Goal: Register for event/course

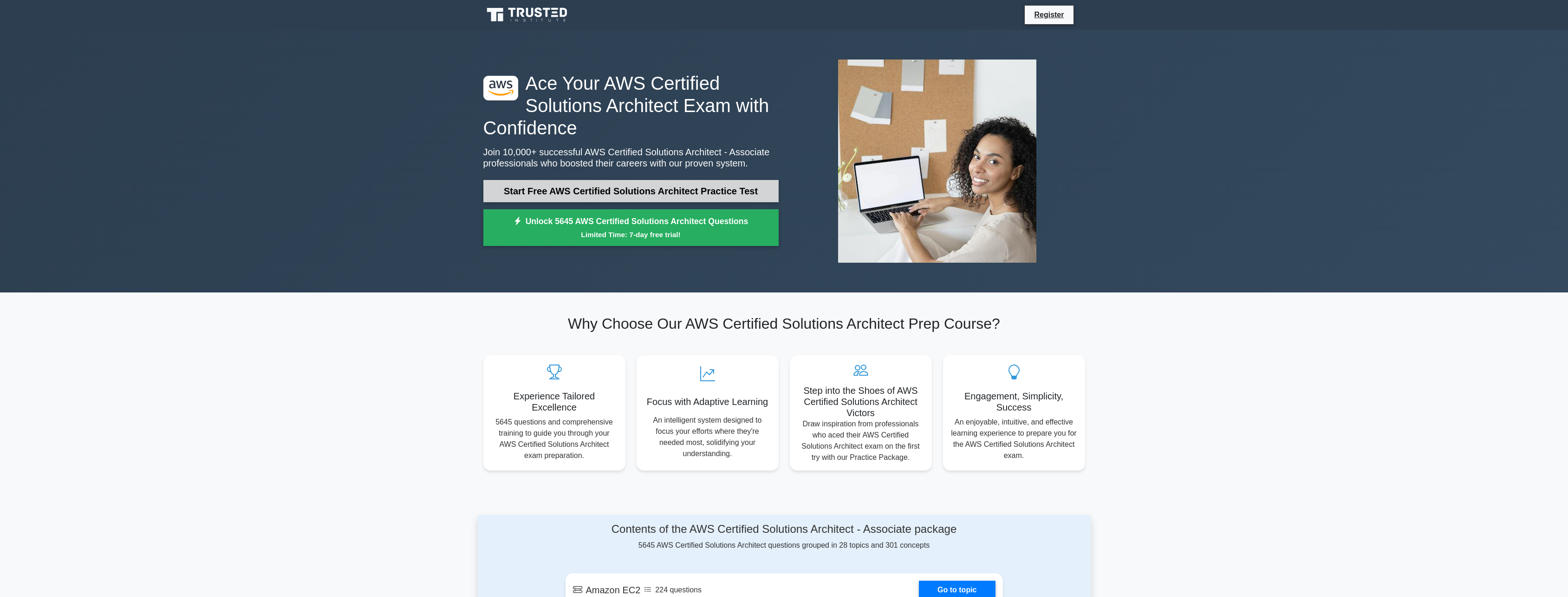
click at [637, 193] on link "Start Free AWS Certified Solutions Architect Practice Test" at bounding box center [631, 190] width 295 height 22
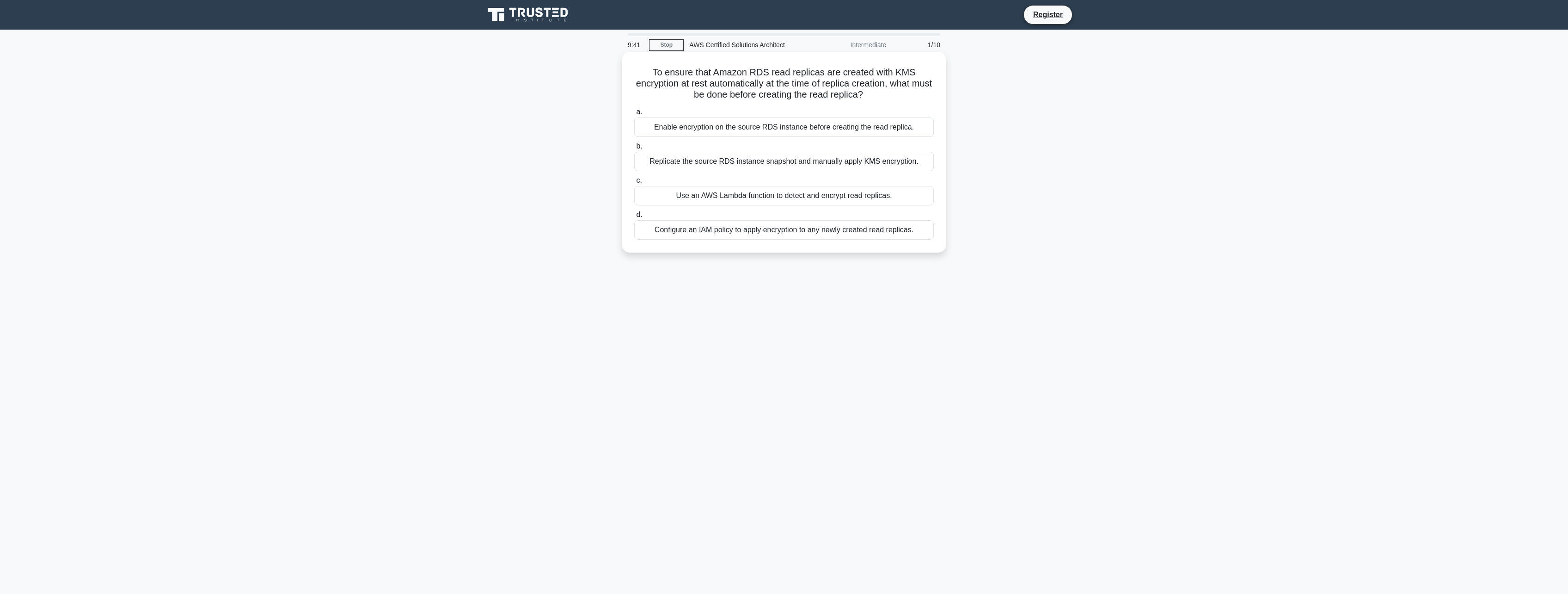
click at [758, 130] on div "Enable encryption on the source RDS instance before creating the read replica." at bounding box center [784, 127] width 299 height 19
click at [634, 115] on input "a. Enable encryption on the source RDS instance before creating the read replic…" at bounding box center [634, 112] width 0 height 6
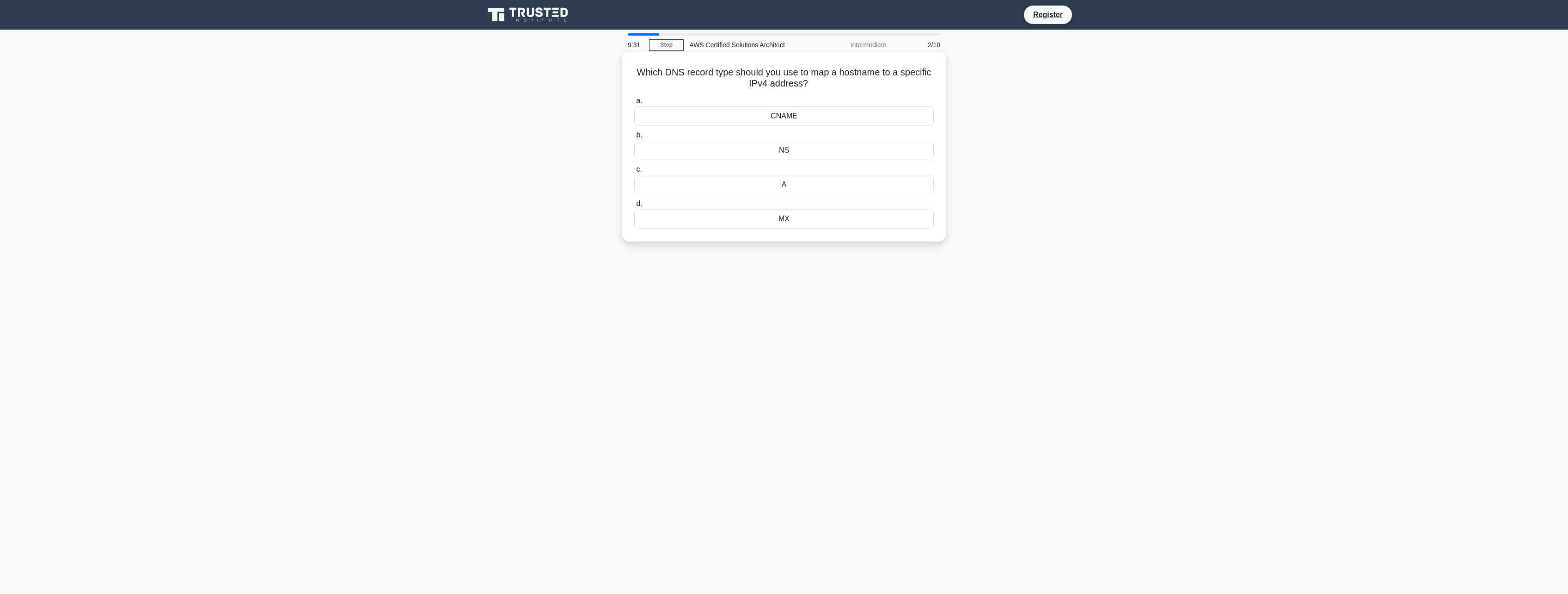
click at [772, 191] on div "A" at bounding box center [784, 185] width 299 height 19
click at [634, 172] on input "c. A" at bounding box center [634, 169] width 0 height 6
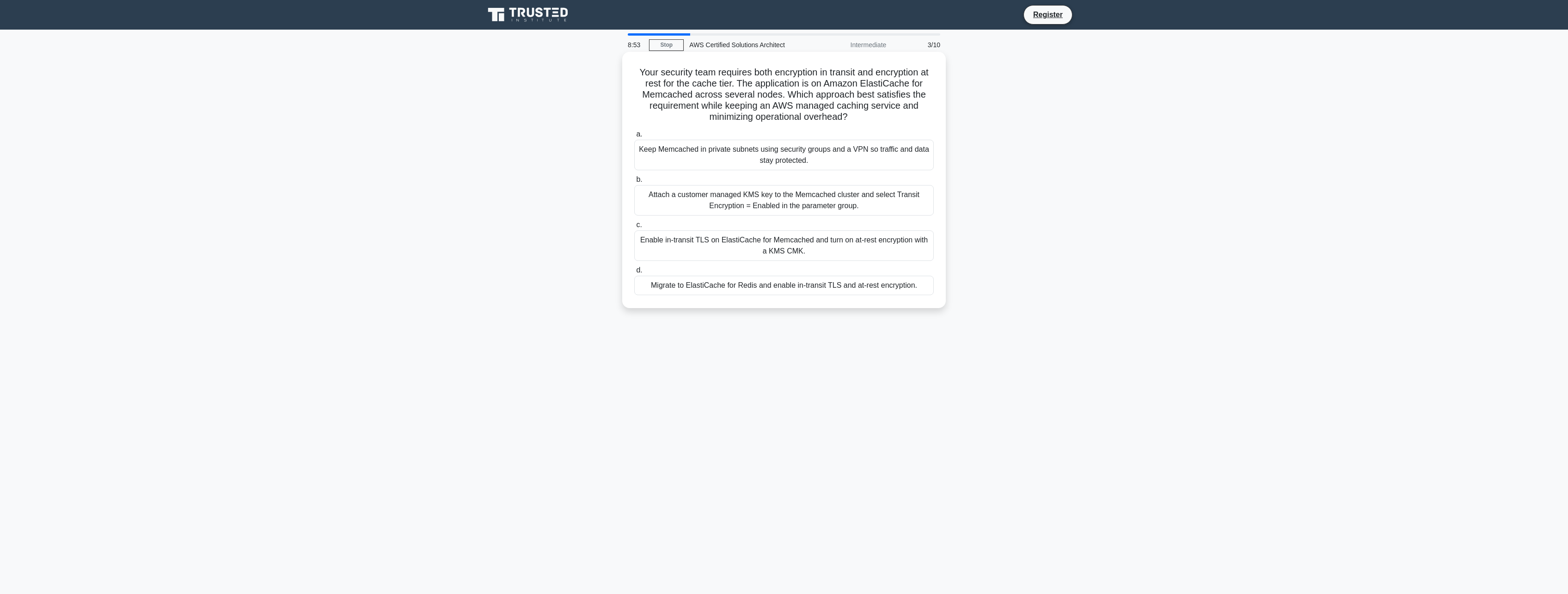
click at [800, 246] on div "Enable in-transit TLS on ElastiCache for Memcached and turn on at-rest encrypti…" at bounding box center [784, 246] width 299 height 31
click at [634, 228] on input "c. Enable in-transit TLS on ElastiCache for Memcached and turn on at-rest encry…" at bounding box center [634, 224] width 0 height 6
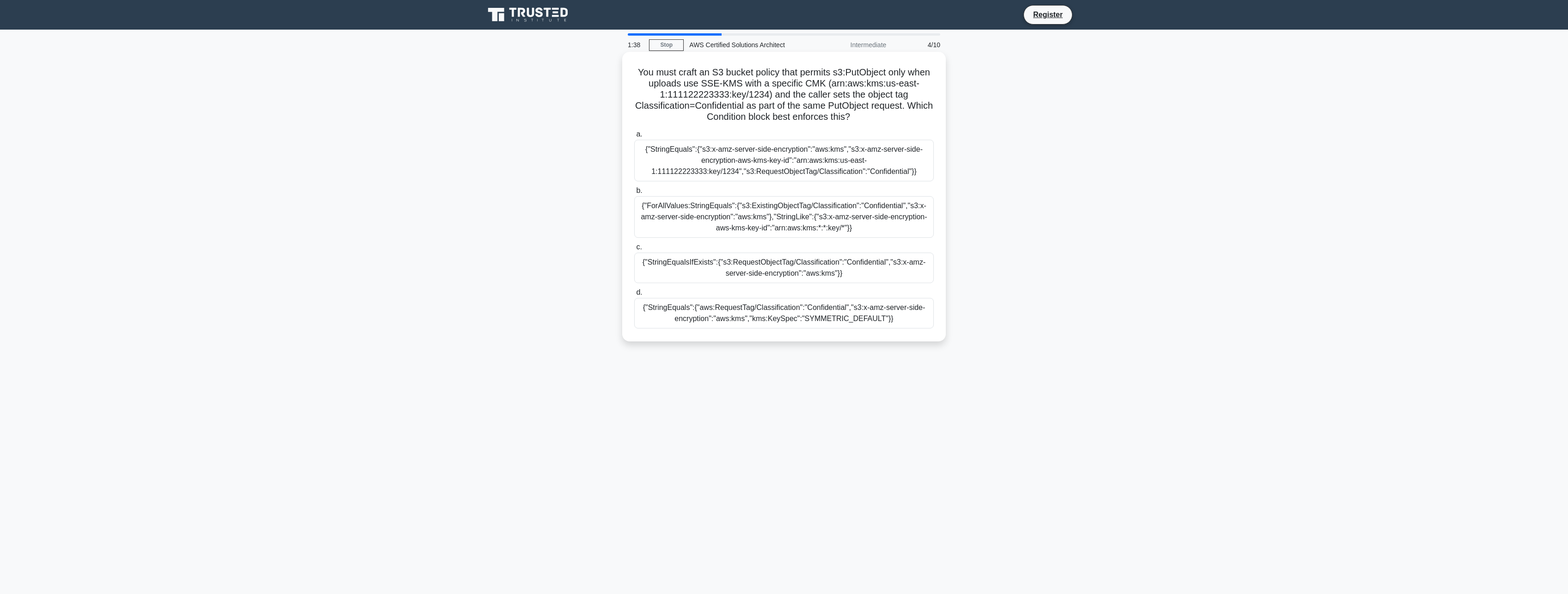
click at [779, 153] on div "{"StringEquals":{"s3:x-amz-server-side-encryption":"aws:kms","s3:x-amz-server-s…" at bounding box center [784, 160] width 299 height 41
click at [634, 137] on input "a. {"StringEquals":{"s3:x-amz-server-side-encryption":"aws:kms","s3:x-amz-serve…" at bounding box center [634, 134] width 0 height 6
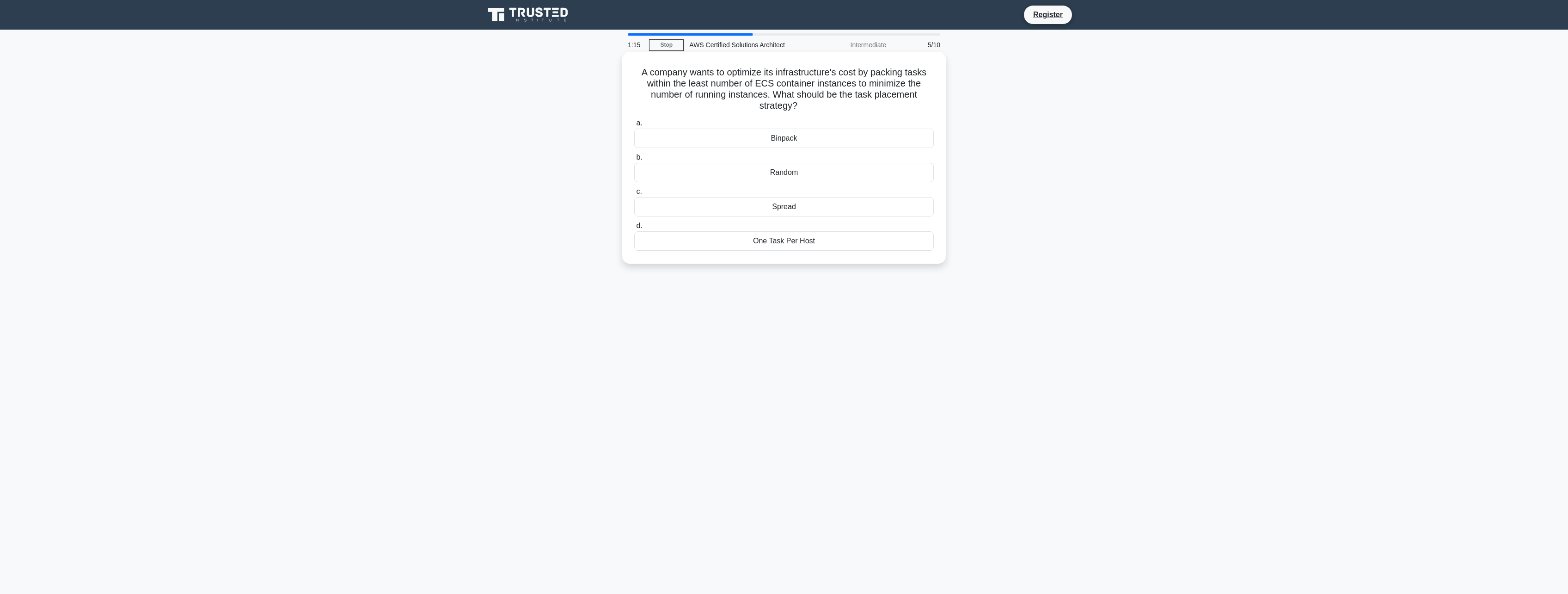
click at [805, 141] on div "Binpack" at bounding box center [784, 138] width 299 height 19
click at [634, 126] on input "a. Binpack" at bounding box center [634, 123] width 0 height 6
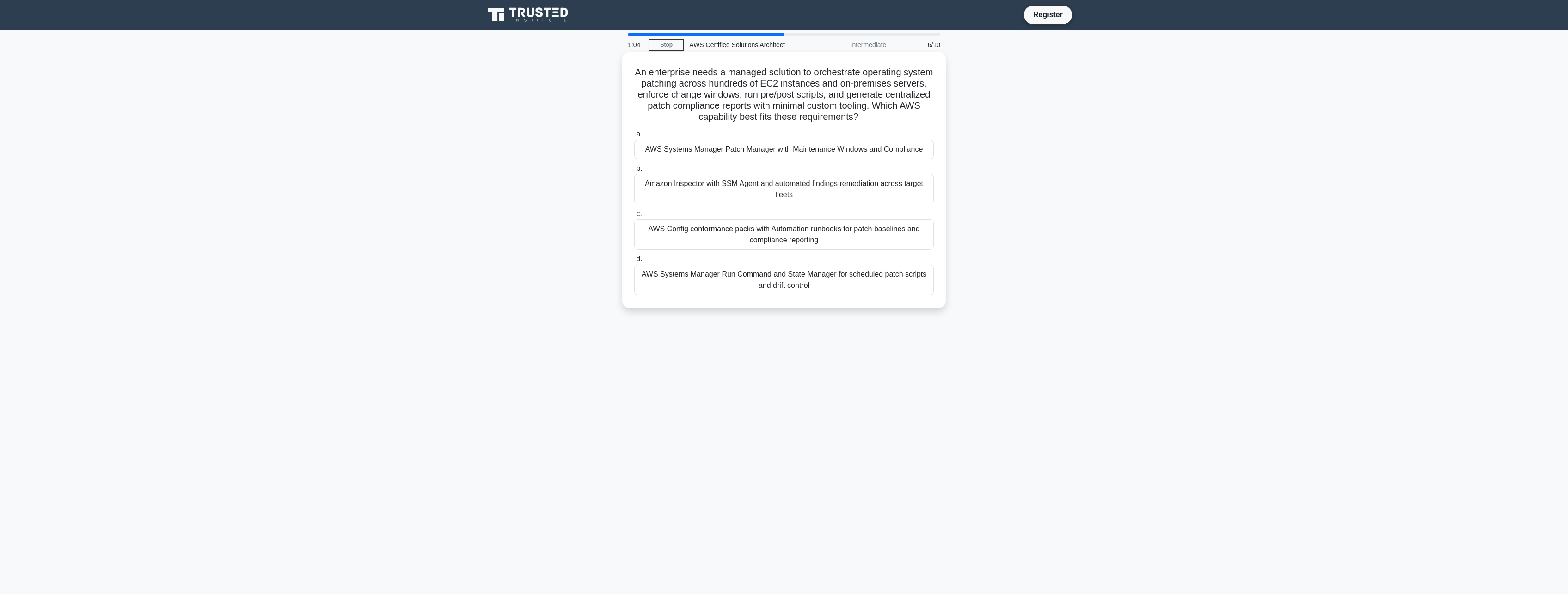
click at [851, 151] on div "AWS Systems Manager Patch Manager with Maintenance Windows and Compliance" at bounding box center [784, 150] width 299 height 19
click at [634, 137] on input "a. AWS Systems Manager Patch Manager with Maintenance Windows and Compliance" at bounding box center [634, 134] width 0 height 6
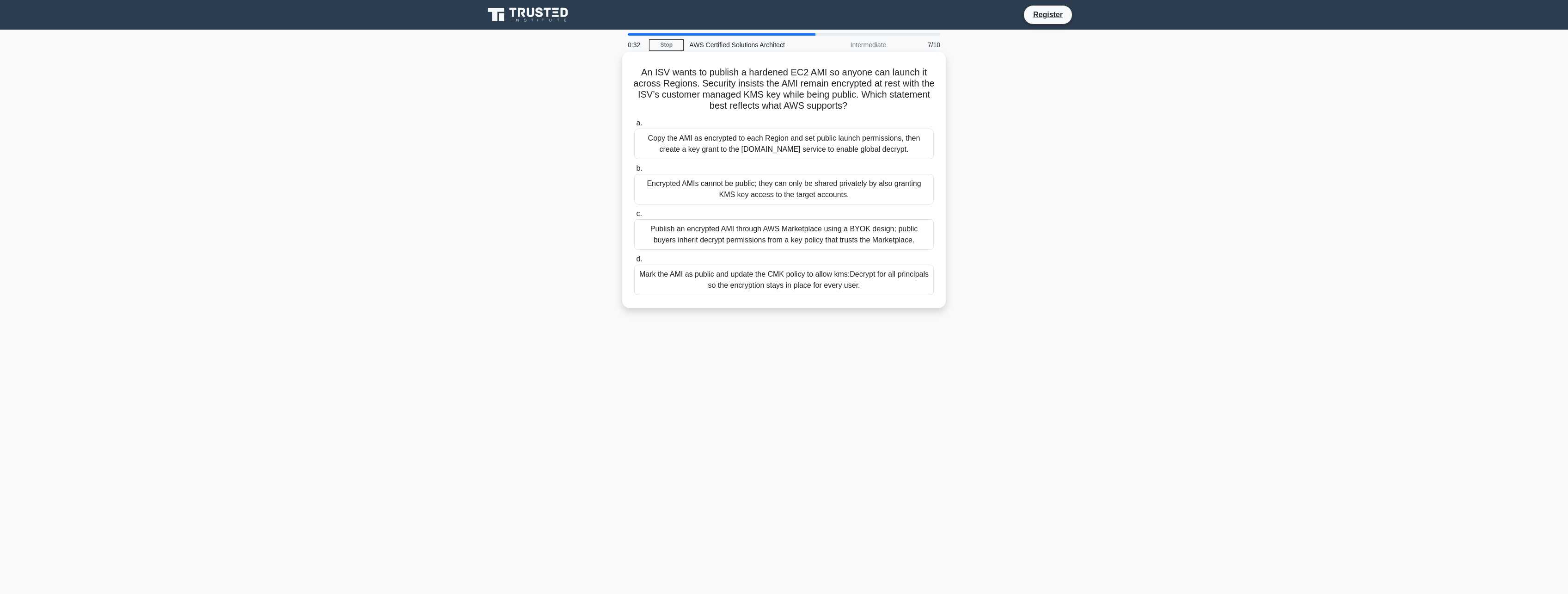
click at [792, 195] on div "Encrypted AMIs cannot be public; they can only be shared privately by also gran…" at bounding box center [784, 189] width 299 height 31
click at [634, 172] on input "b. Encrypted AMIs cannot be public; they can only be shared privately by also g…" at bounding box center [634, 168] width 0 height 6
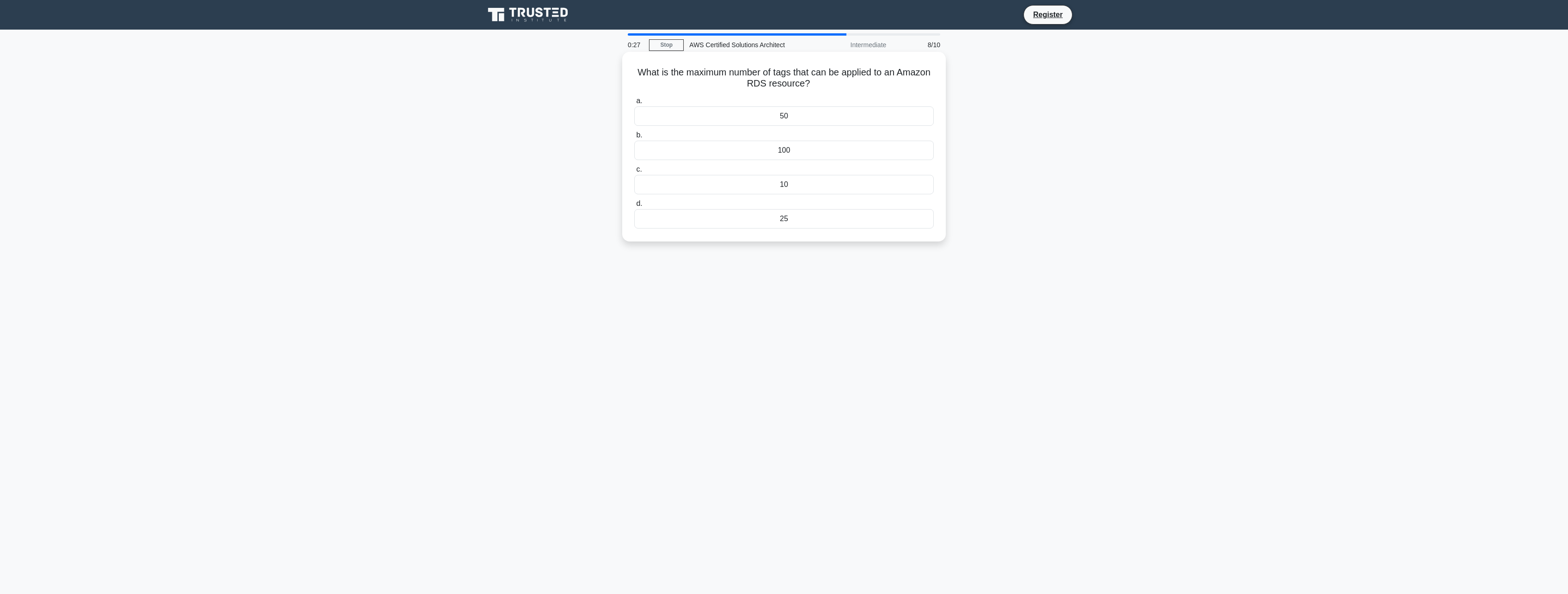
click at [832, 116] on div "50" at bounding box center [784, 116] width 299 height 19
click at [634, 104] on input "a. 50" at bounding box center [634, 100] width 0 height 6
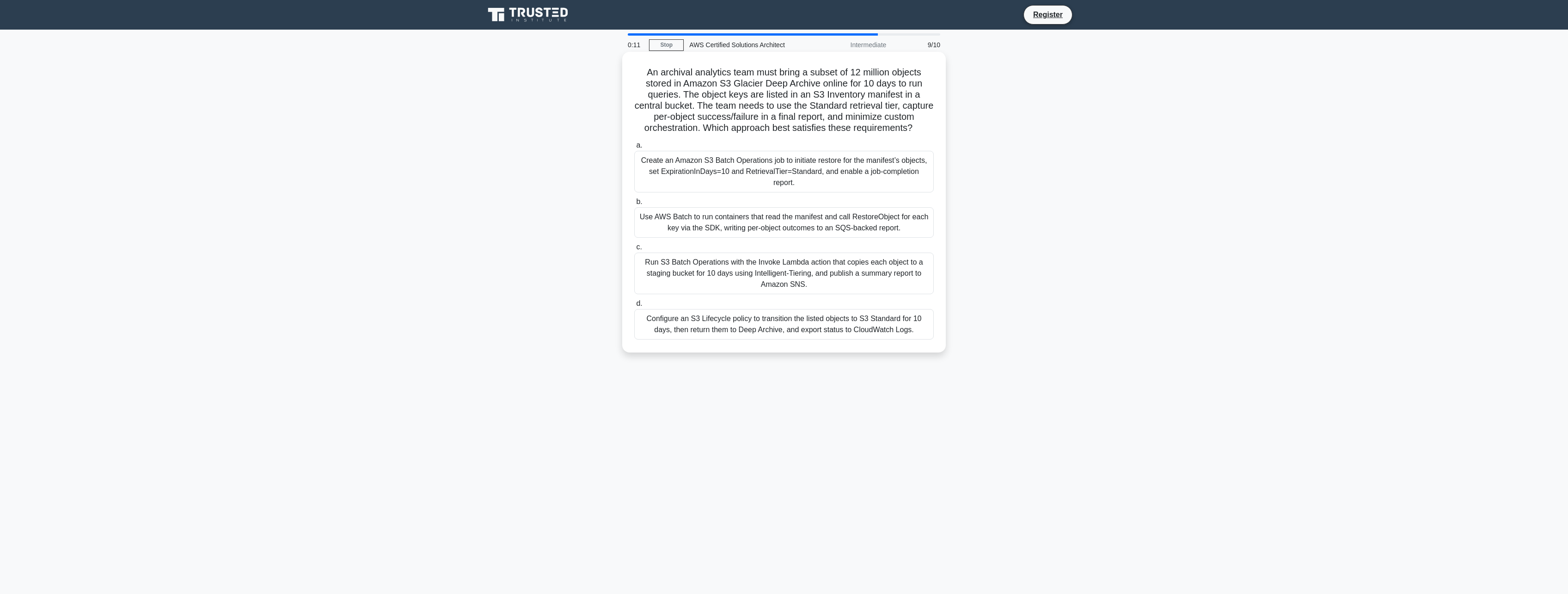
click at [752, 335] on div "Configure an S3 Lifecycle policy to transition the listed objects to S3 Standar…" at bounding box center [784, 324] width 299 height 31
click at [634, 306] on input "d. Configure an S3 Lifecycle policy to transition the listed objects to S3 Stan…" at bounding box center [634, 304] width 0 height 6
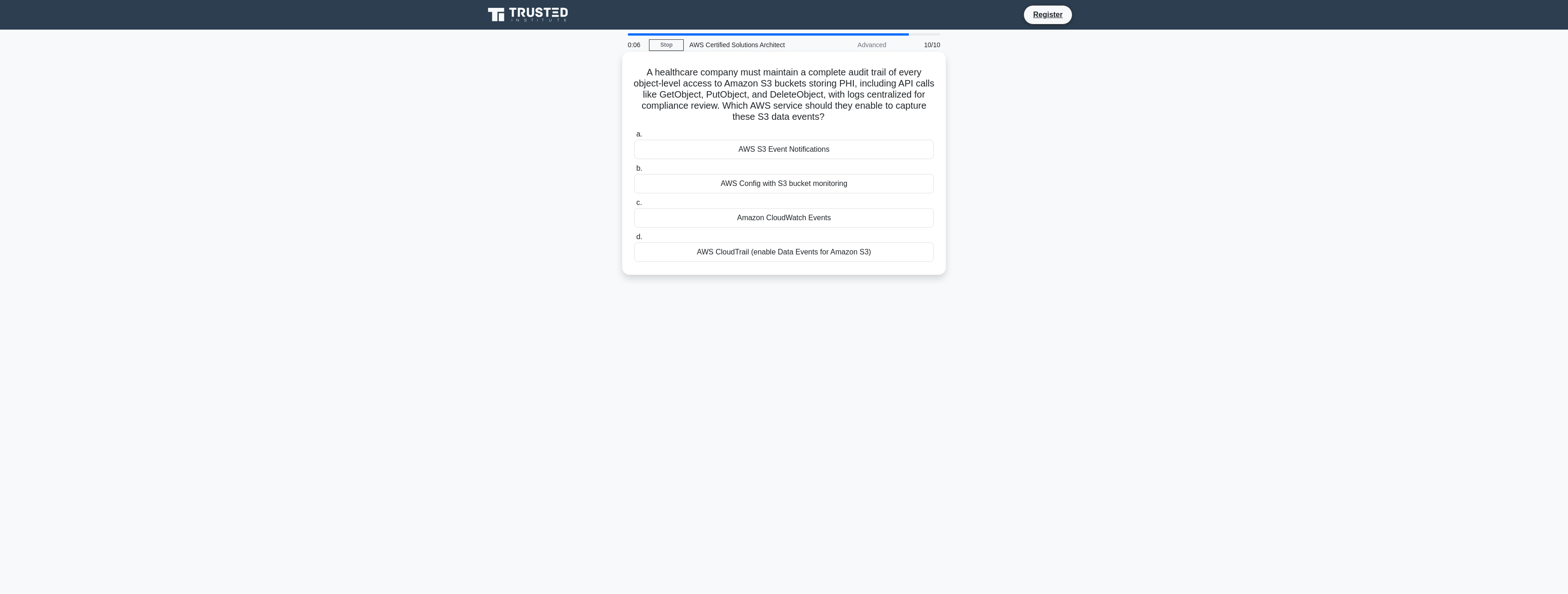
click at [811, 147] on div "AWS S3 Event Notifications" at bounding box center [784, 150] width 299 height 19
click at [634, 137] on input "a. AWS S3 Event Notifications" at bounding box center [634, 134] width 0 height 6
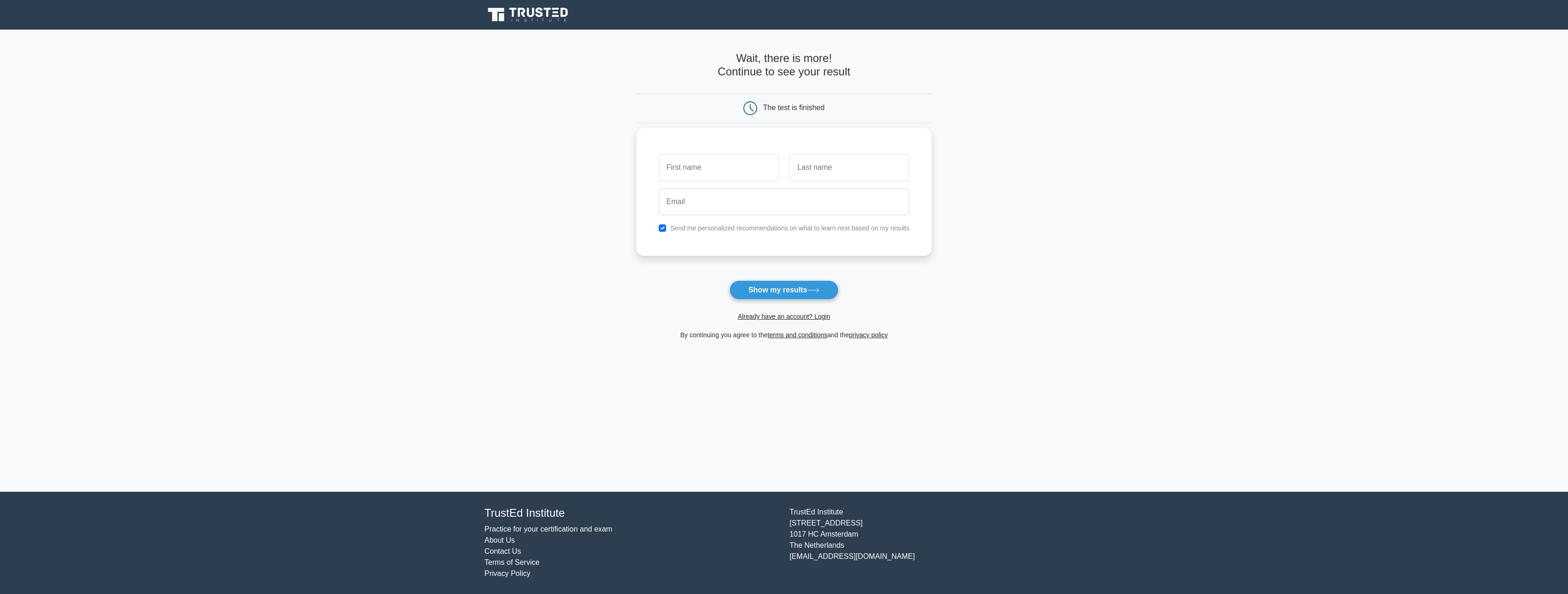
click at [750, 168] on input "text" at bounding box center [719, 167] width 120 height 26
click at [750, 217] on div at bounding box center [784, 202] width 262 height 34
click at [758, 176] on input "text" at bounding box center [719, 167] width 120 height 26
click at [814, 178] on input "text" at bounding box center [849, 167] width 120 height 26
type input "Devery"
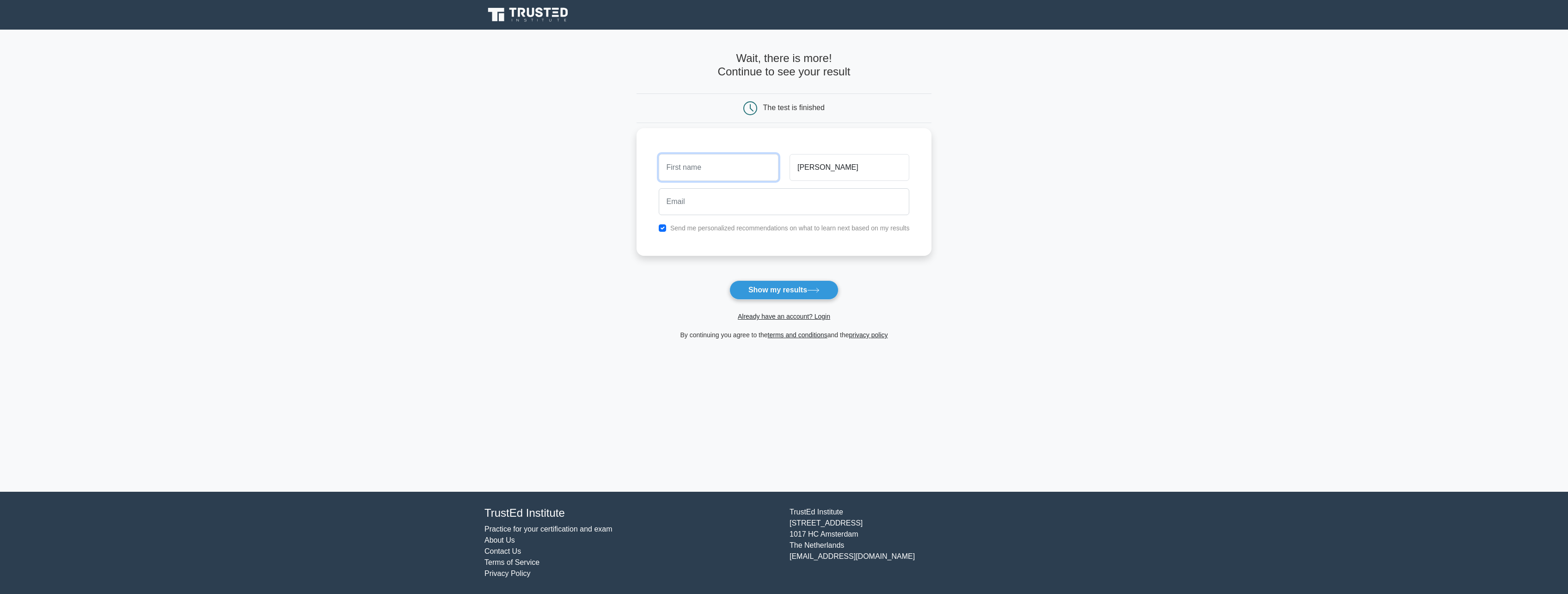
click at [755, 177] on input "text" at bounding box center [719, 167] width 120 height 26
type input "Grant"
click at [749, 202] on input "email" at bounding box center [784, 202] width 251 height 26
type input "na@na.com"
click at [768, 231] on label "Send me personalized recommendations on what to learn next based on my results" at bounding box center [790, 228] width 239 height 7
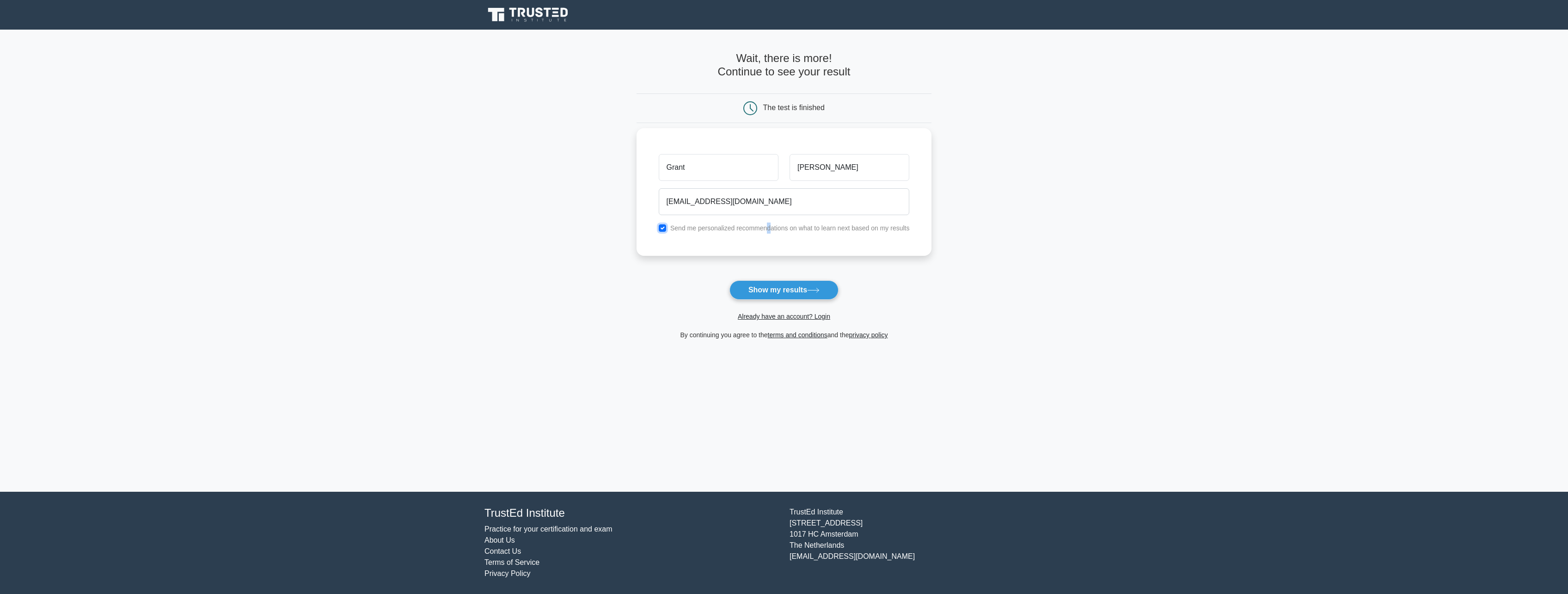
click at [664, 228] on input "checkbox" at bounding box center [663, 228] width 7 height 7
checkbox input "false"
click at [755, 284] on button "Show my results" at bounding box center [784, 290] width 109 height 19
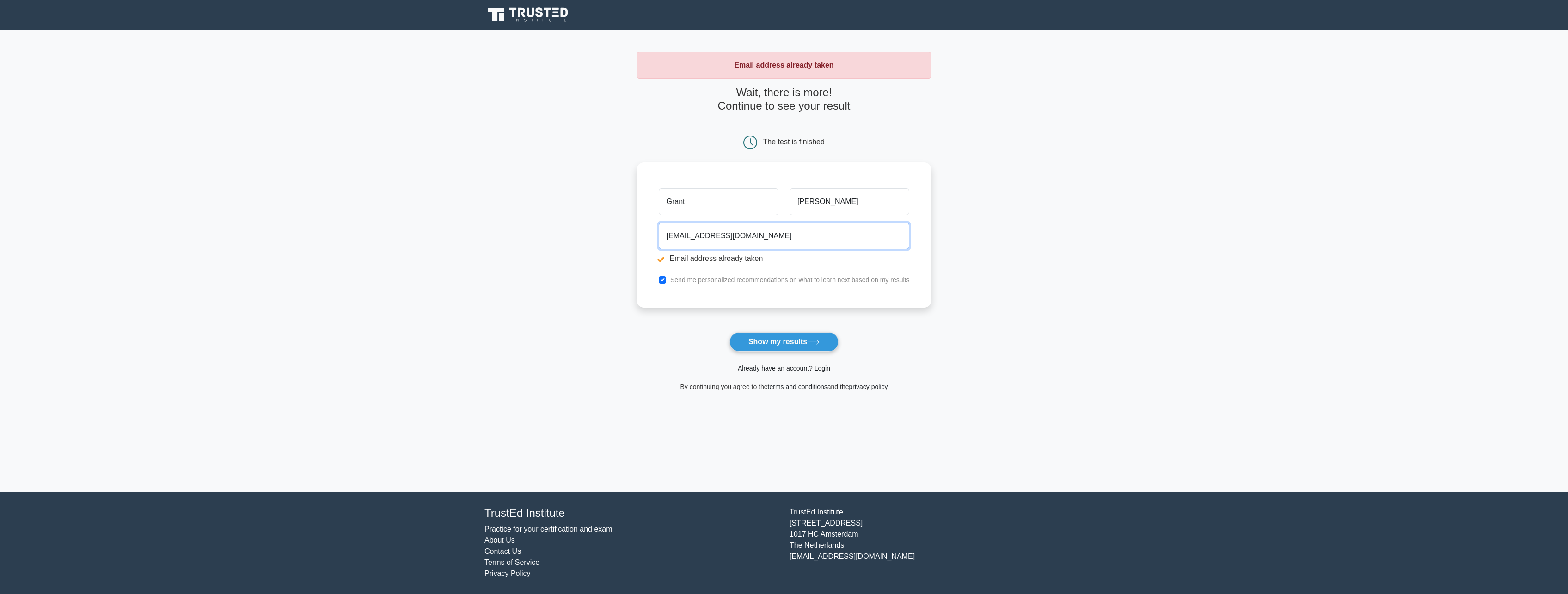
click at [689, 238] on input "na@na.com" at bounding box center [784, 236] width 251 height 26
type input "na@nana.com"
click at [810, 342] on icon at bounding box center [813, 342] width 12 height 5
click at [691, 239] on input "[EMAIL_ADDRESS][DOMAIN_NAME]" at bounding box center [784, 236] width 251 height 26
click at [692, 239] on input "[EMAIL_ADDRESS][DOMAIN_NAME]" at bounding box center [784, 236] width 251 height 26
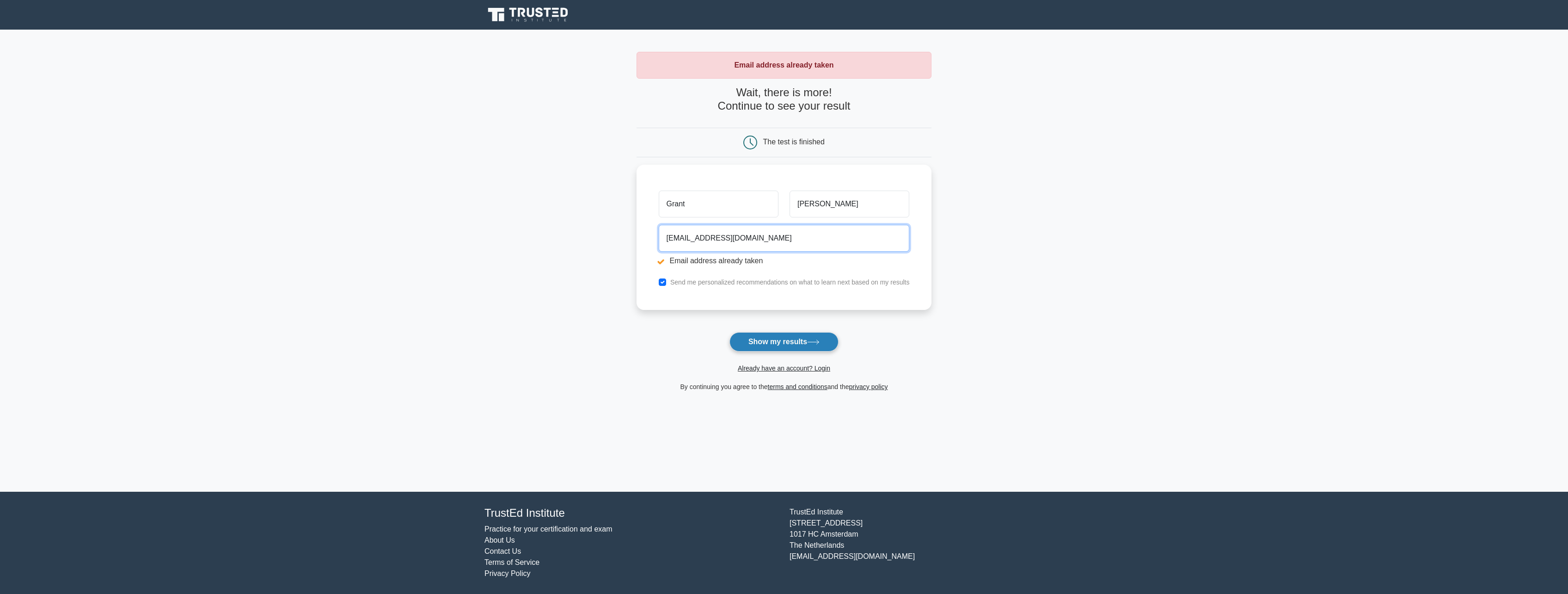
type input "[EMAIL_ADDRESS][DOMAIN_NAME]"
click at [780, 341] on button "Show my results" at bounding box center [784, 341] width 109 height 19
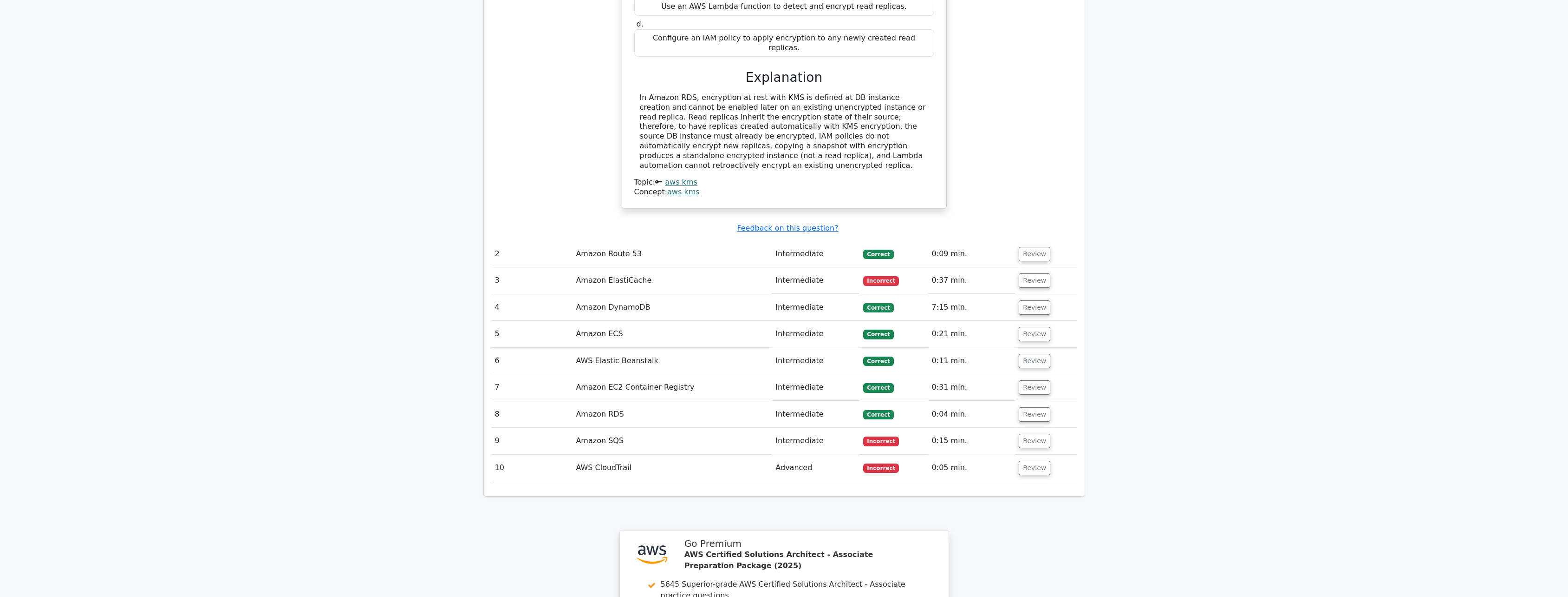
scroll to position [1323, 0]
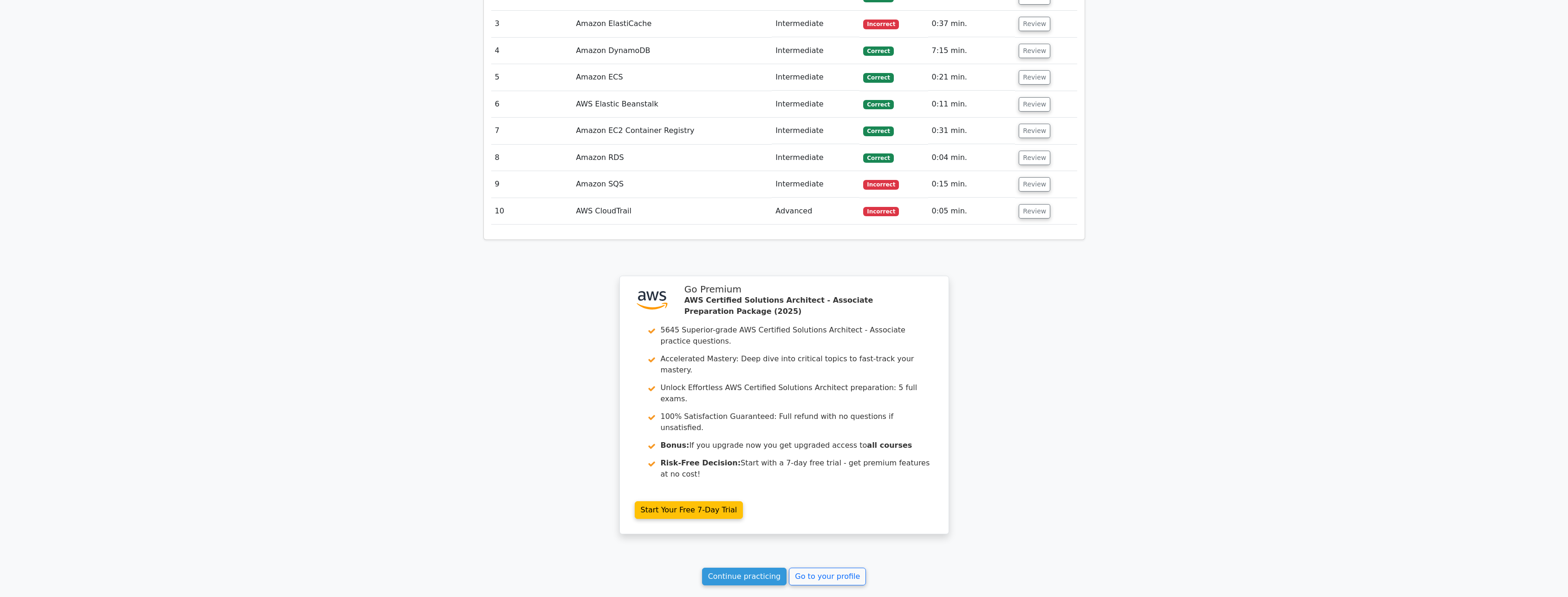
drag, startPoint x: 749, startPoint y: 295, endPoint x: 670, endPoint y: 11, distance: 294.8
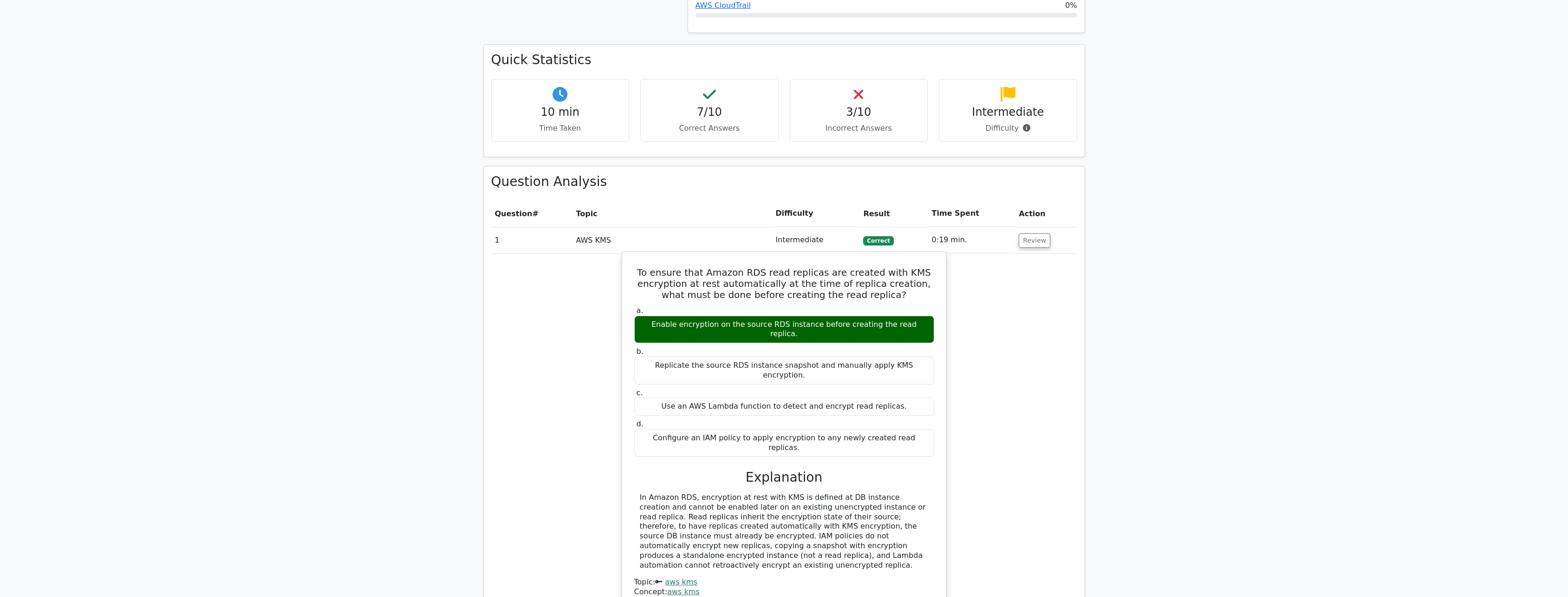
drag, startPoint x: 668, startPoint y: 114, endPoint x: 682, endPoint y: 7, distance: 107.9
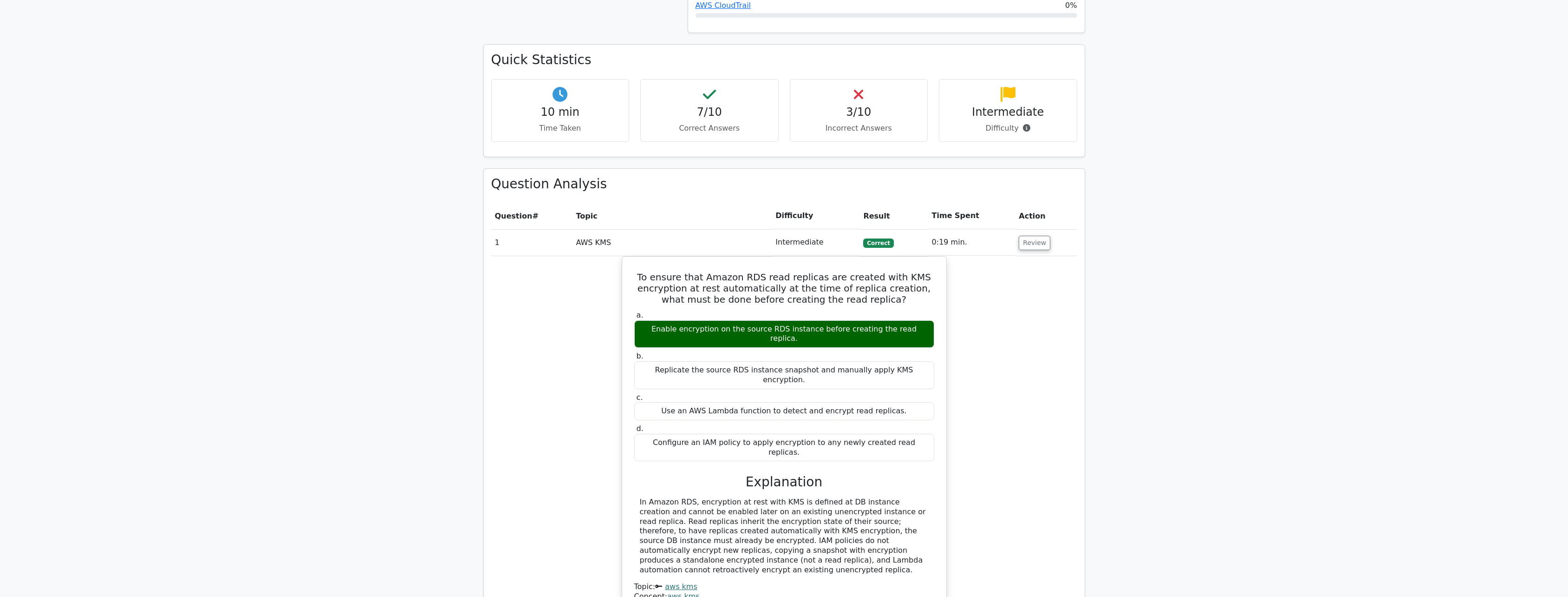
scroll to position [518, 0]
